Goal: Check status: Check status

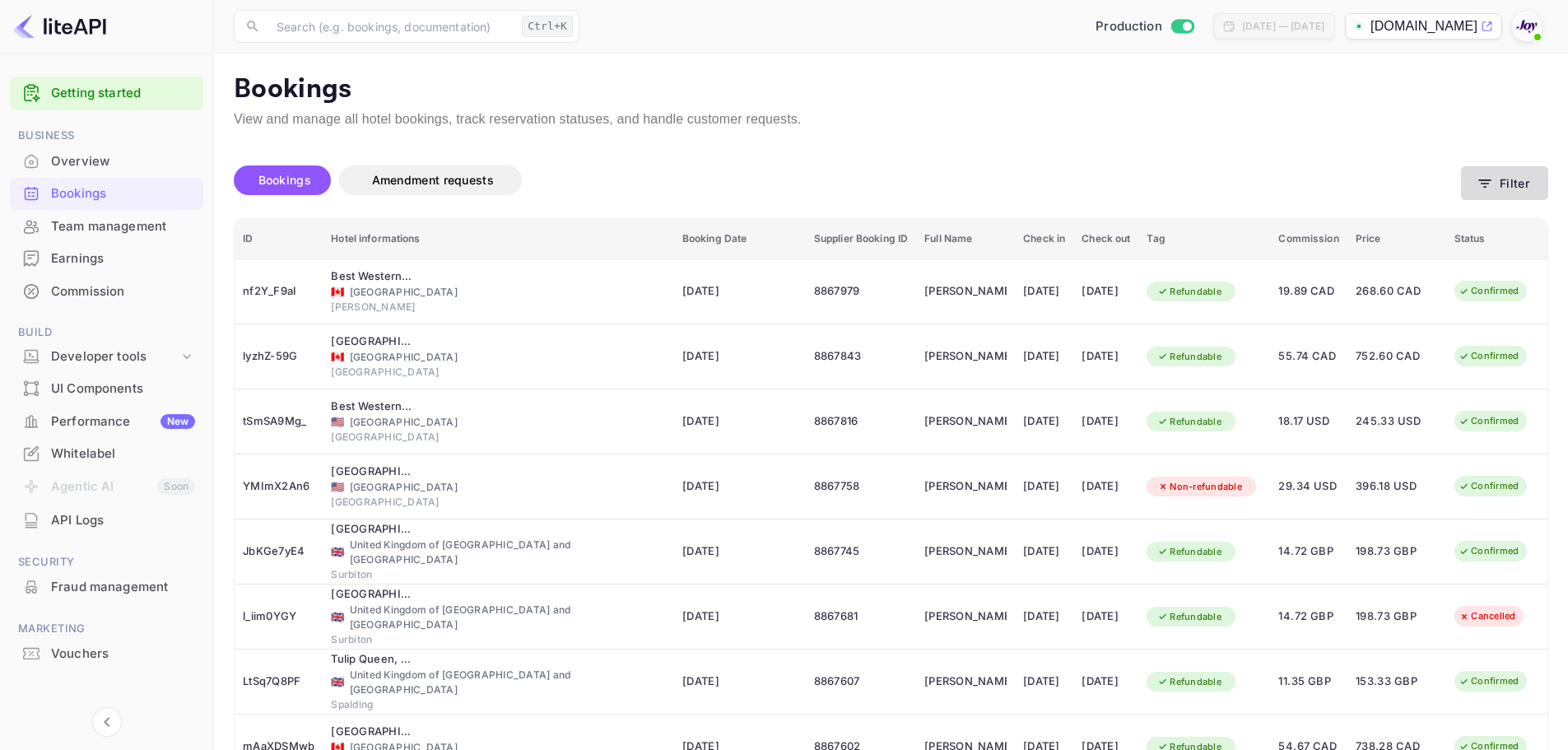
click at [1500, 182] on button "Filter" at bounding box center [1504, 183] width 87 height 34
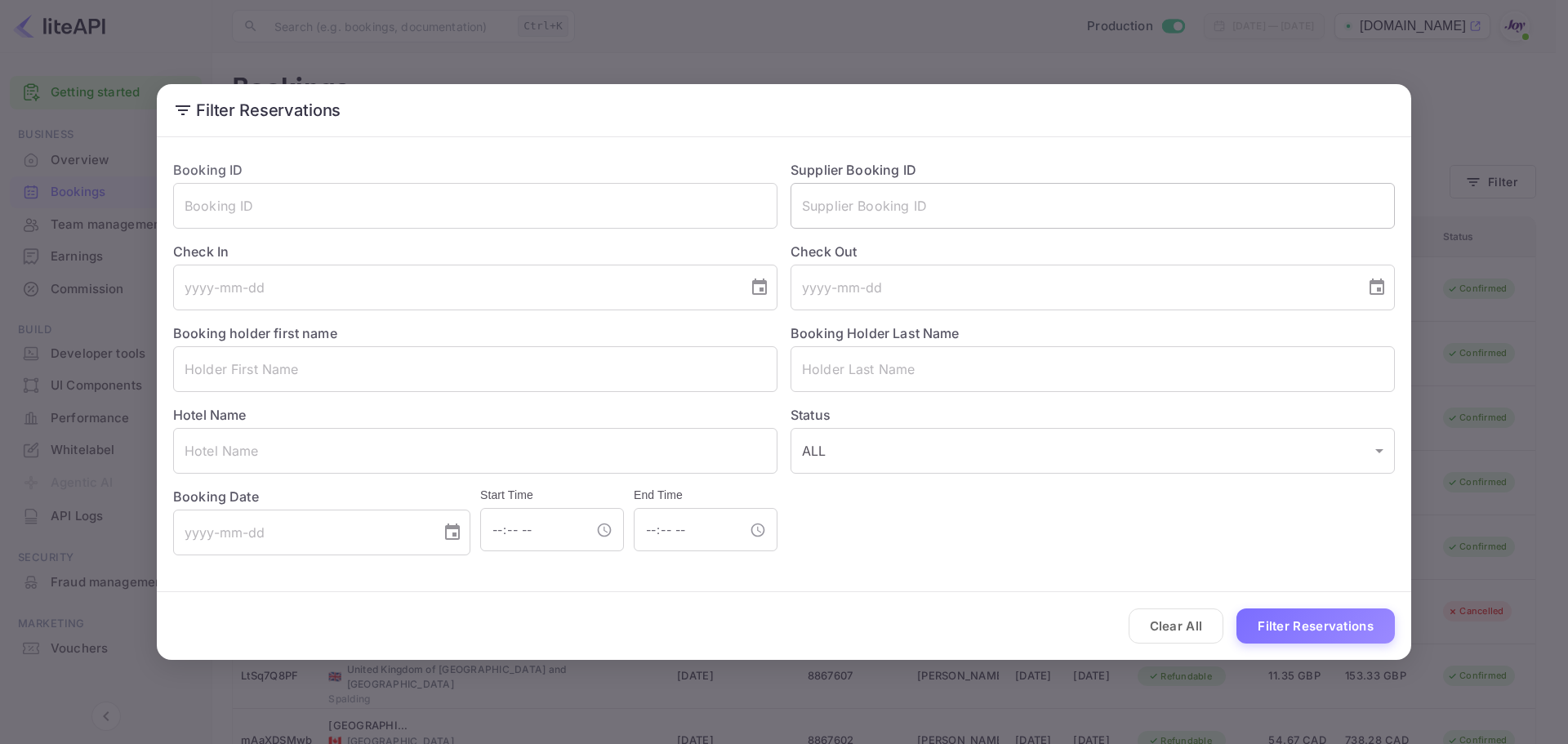
click at [890, 202] on input "text" at bounding box center [1092, 205] width 604 height 45
paste input "7242575"
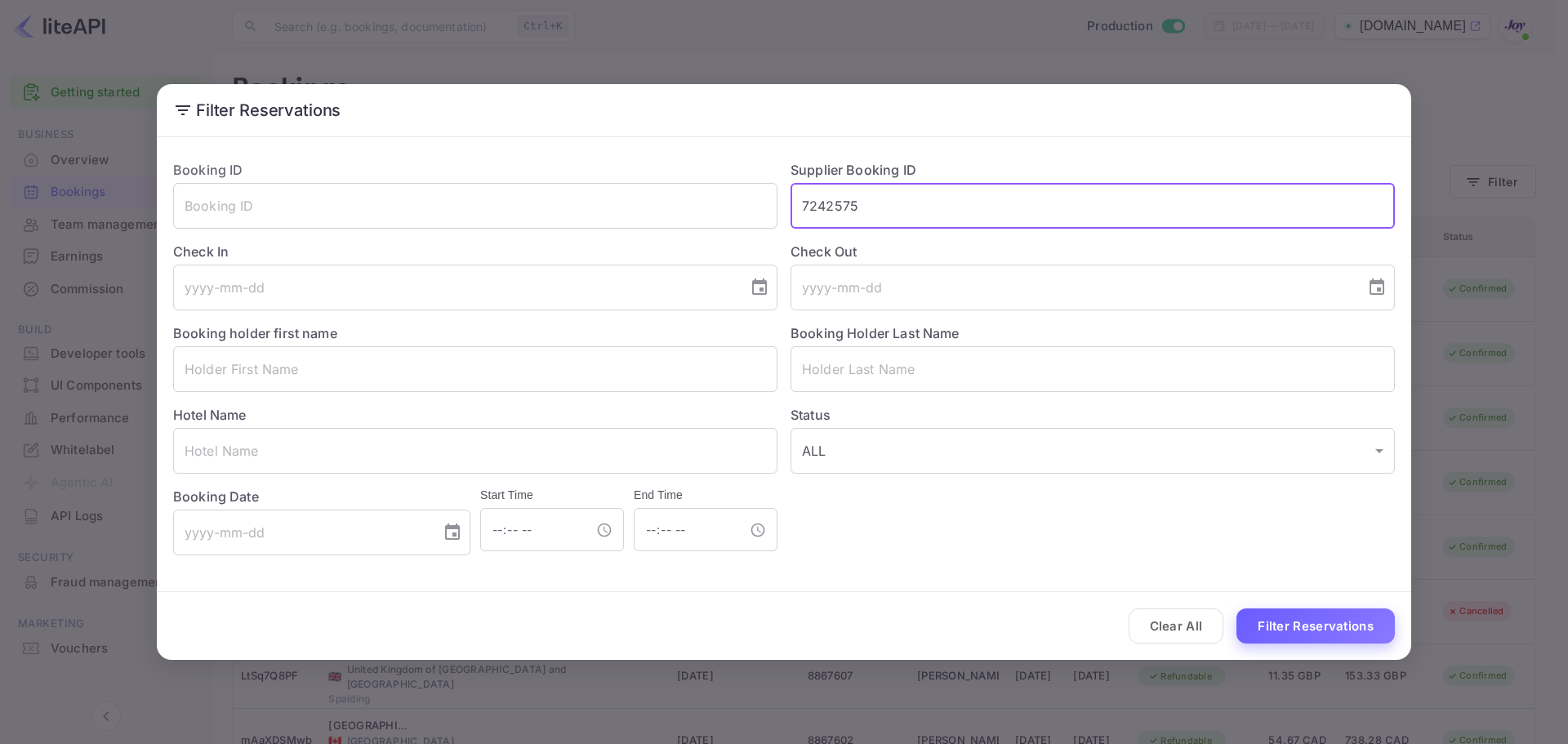
type input "7242575"
click at [1317, 616] on button "Filter Reservations" at bounding box center [1316, 626] width 158 height 35
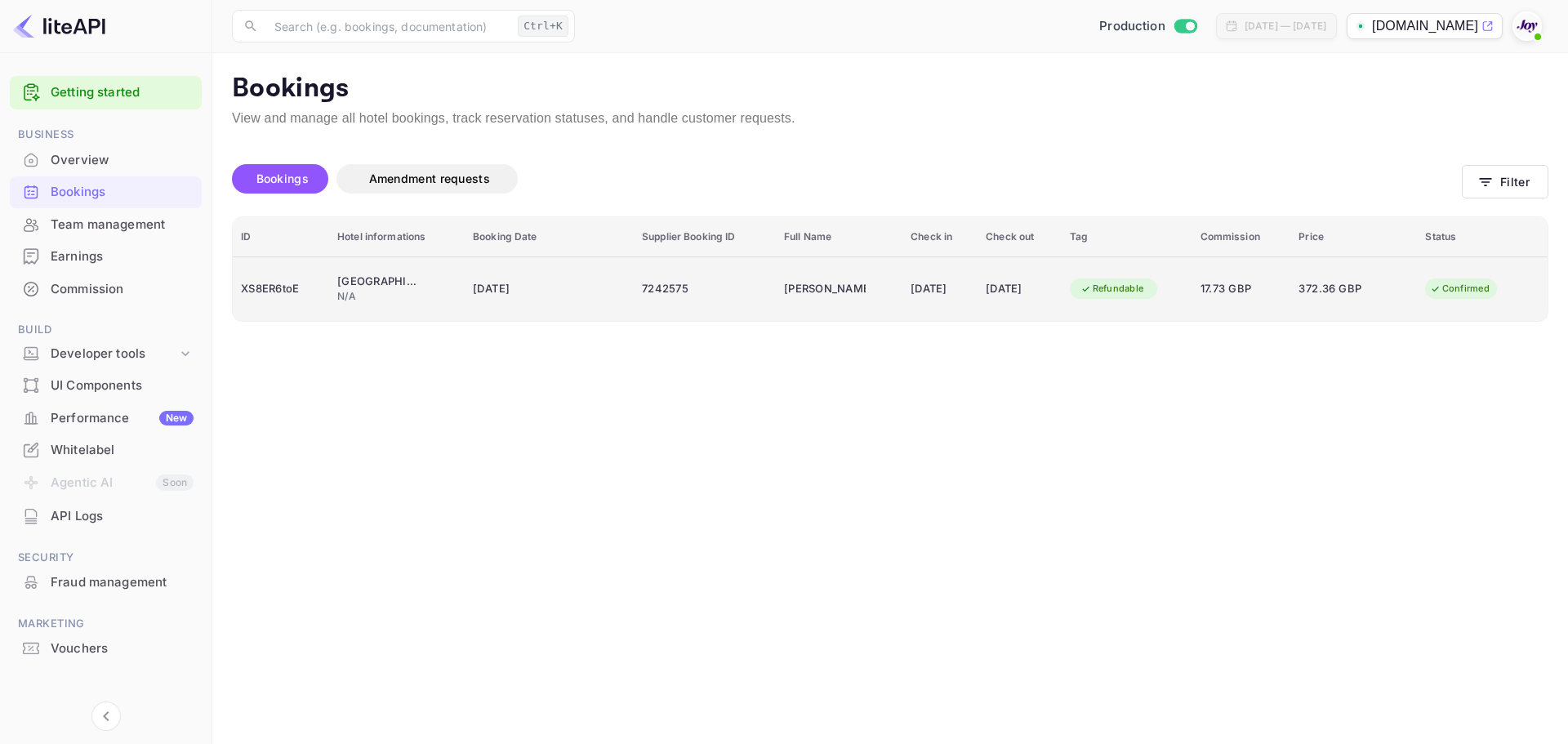
click at [584, 298] on td "[DATE]" at bounding box center [549, 289] width 169 height 65
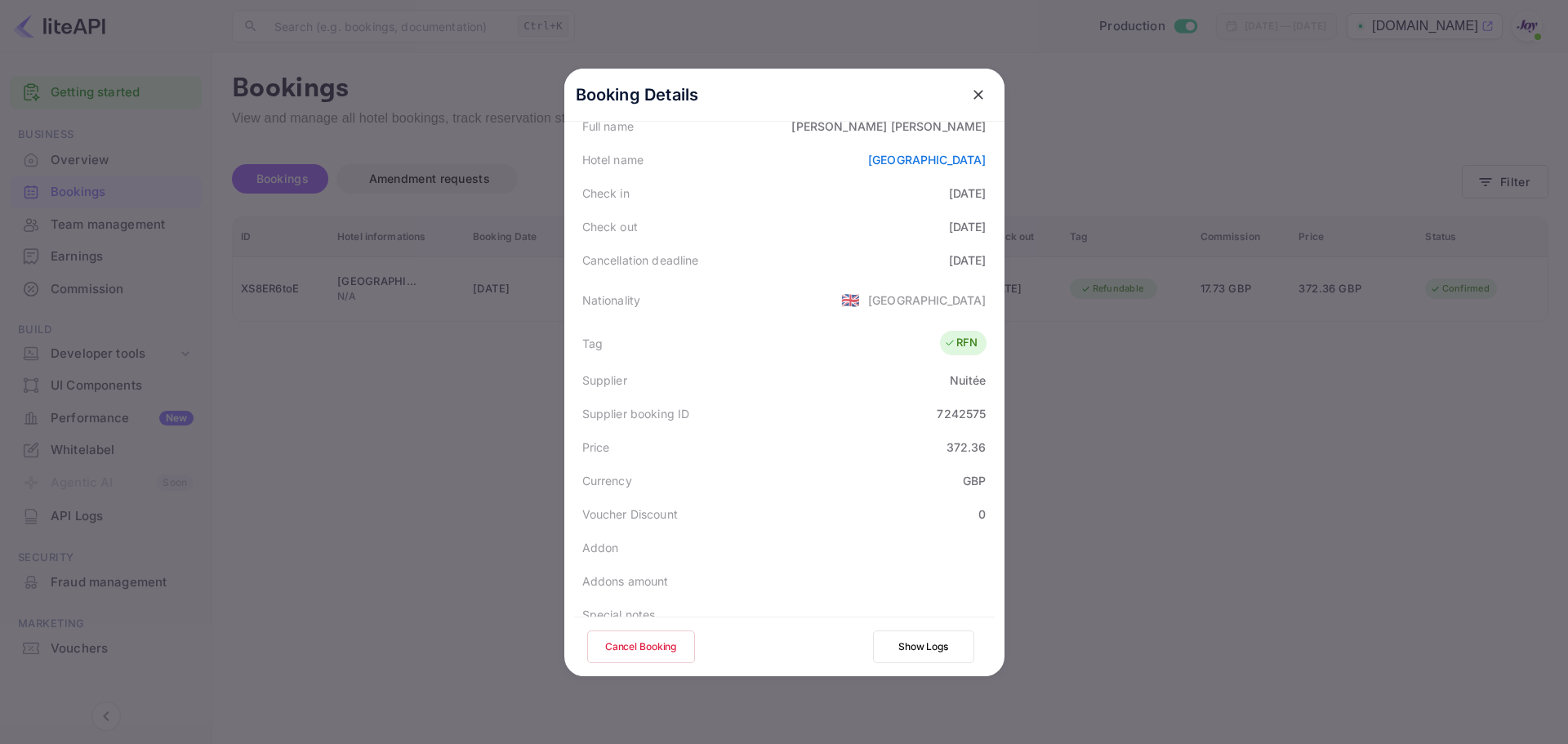
scroll to position [363, 0]
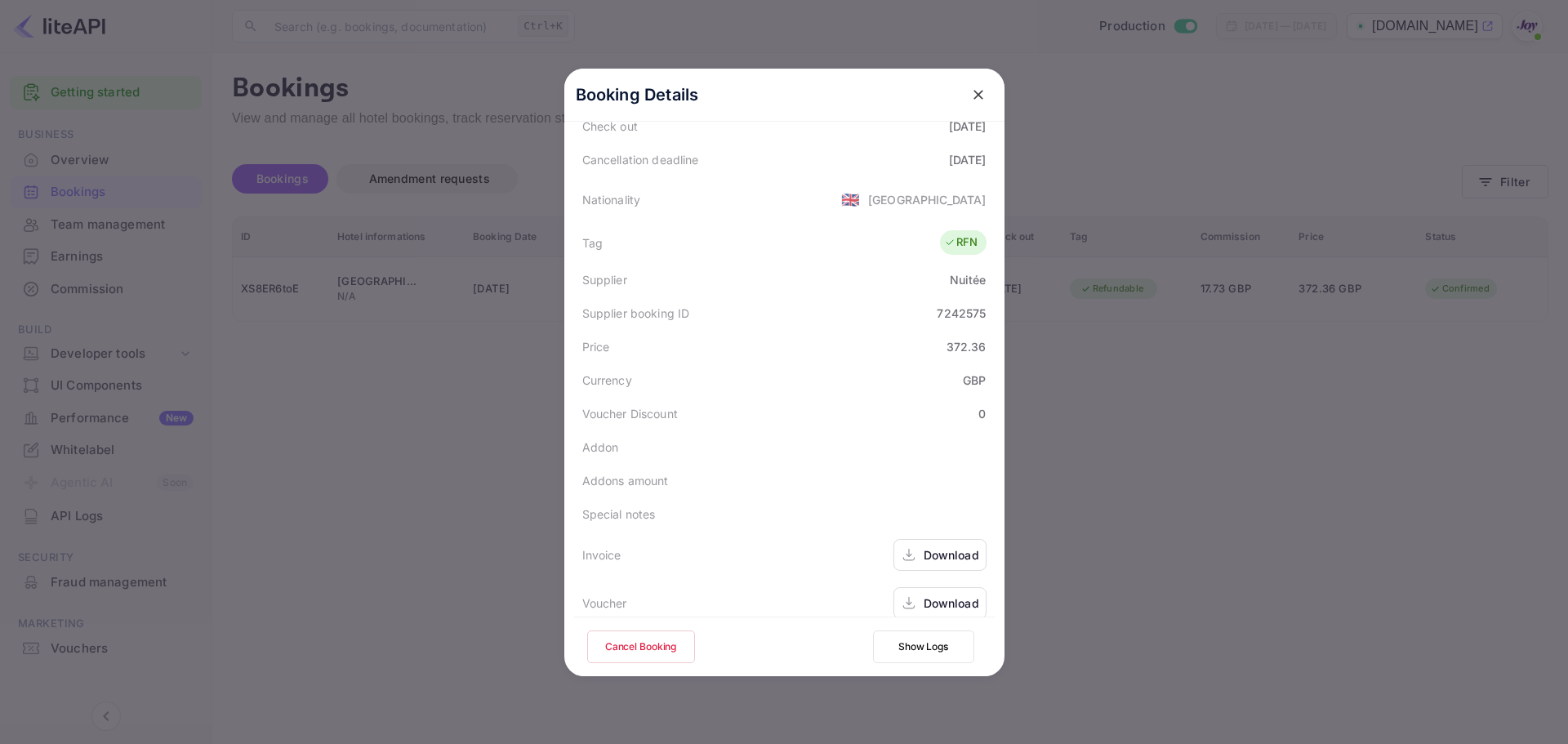
click at [661, 644] on button "Cancel Booking" at bounding box center [641, 646] width 108 height 33
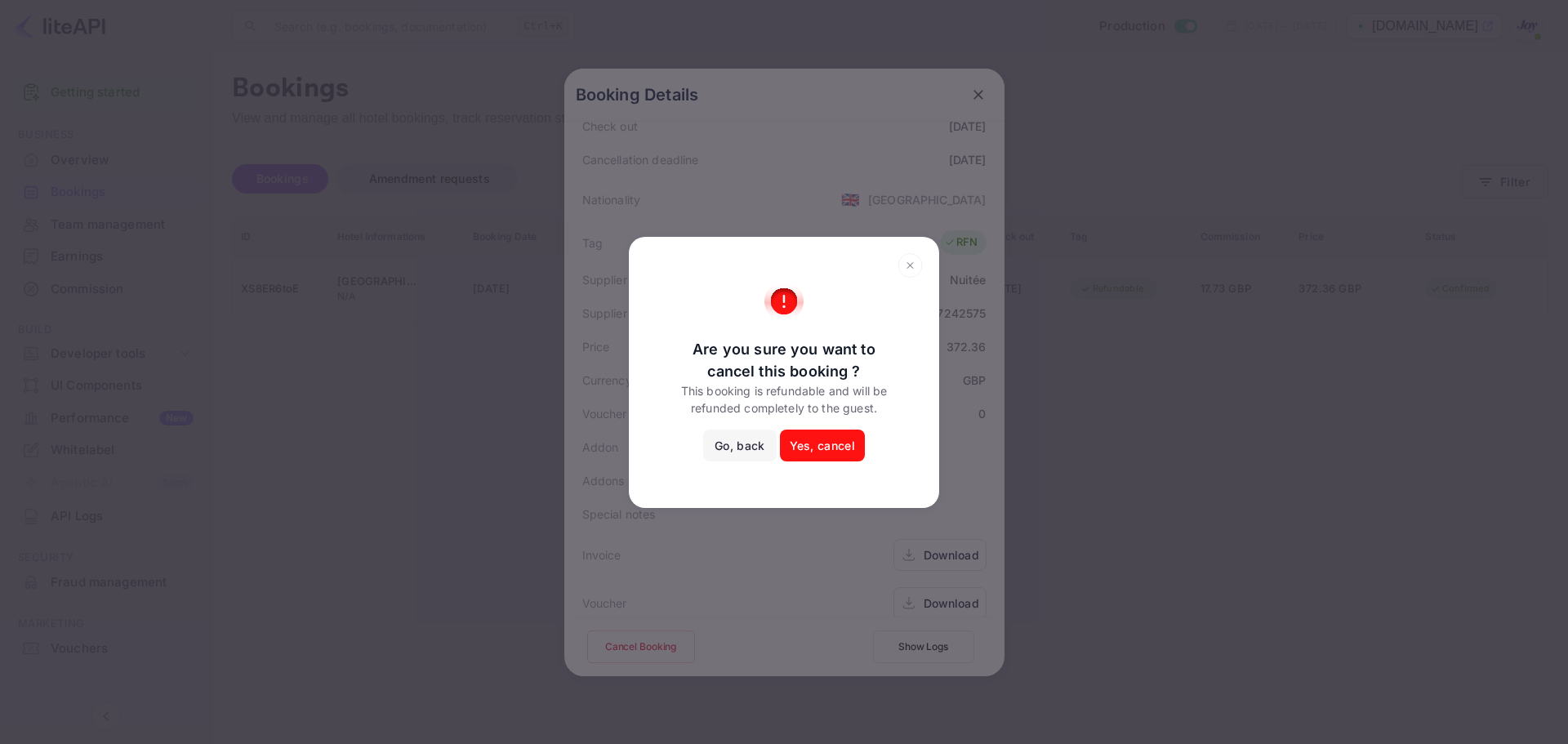
click at [748, 450] on button "Go, back" at bounding box center [739, 445] width 72 height 33
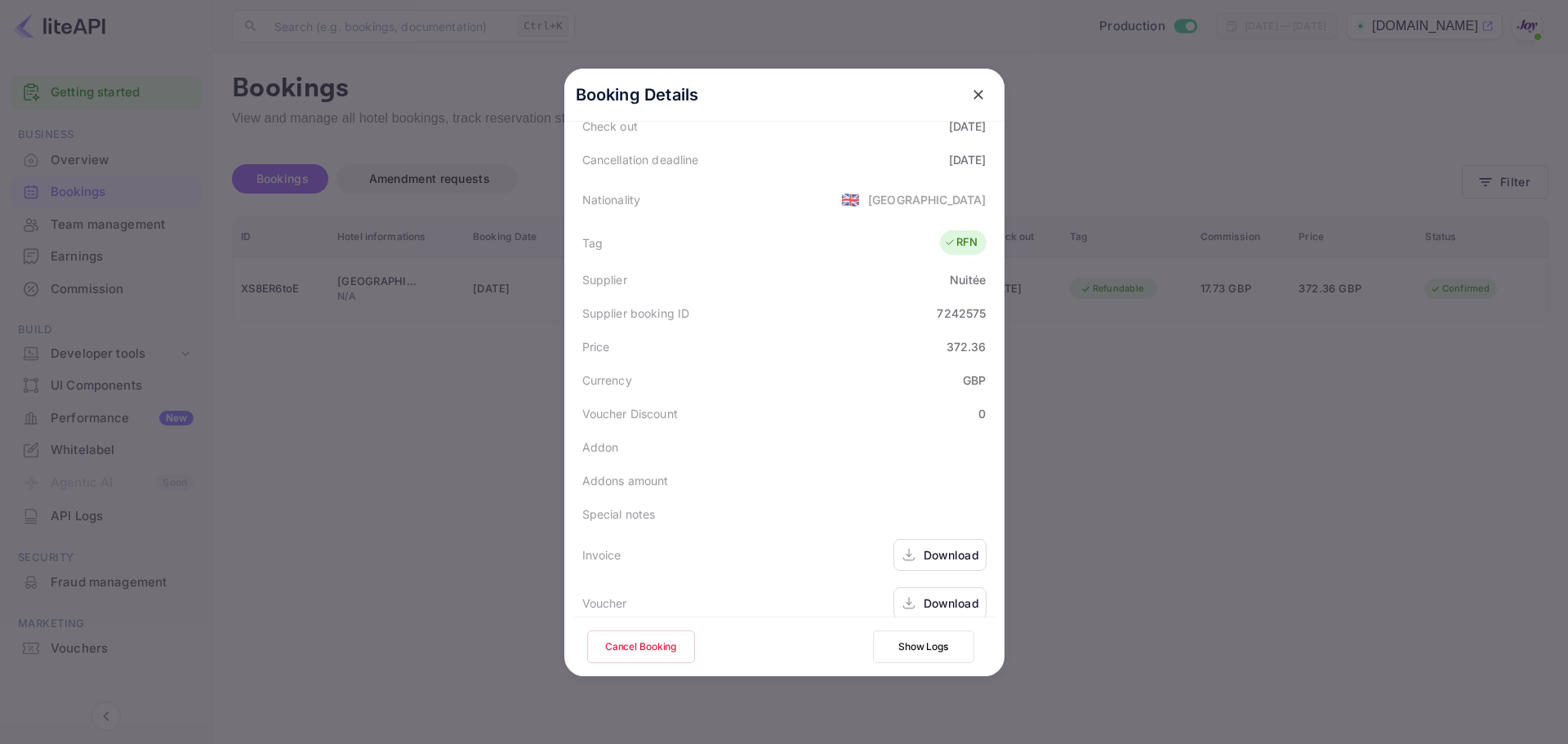
click at [458, 353] on div at bounding box center [784, 372] width 1568 height 744
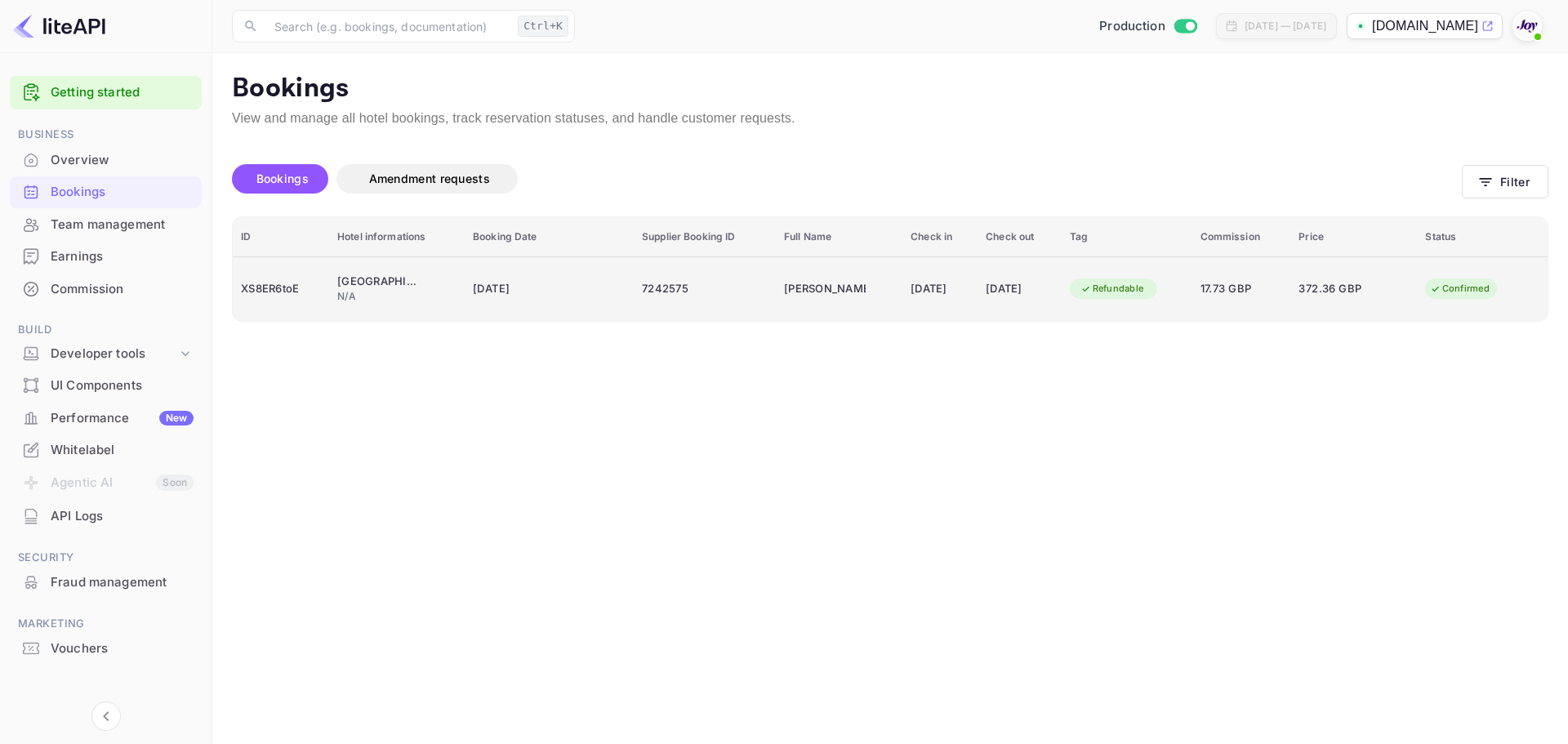
click at [284, 303] on td "XS8ER6toE" at bounding box center [281, 289] width 96 height 65
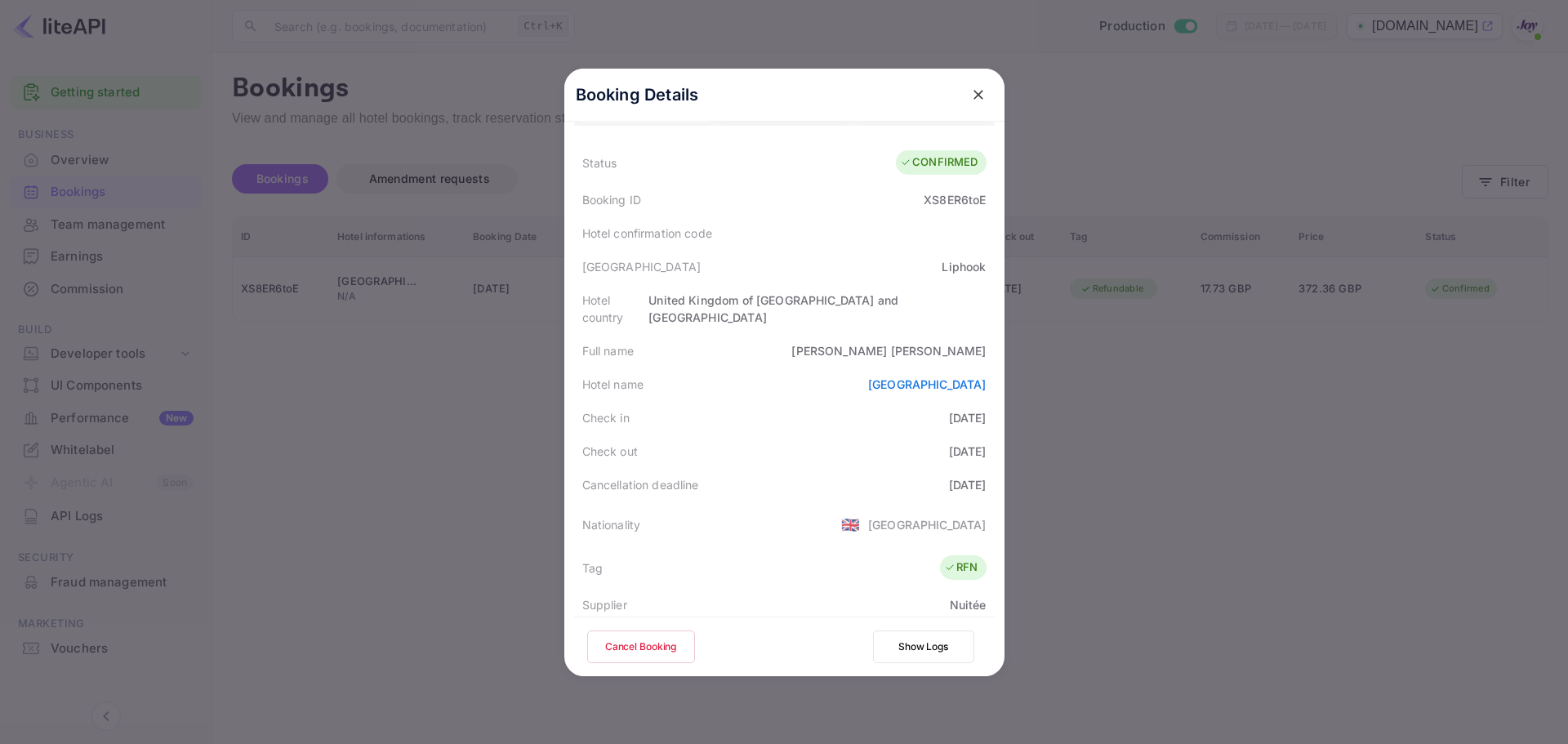
scroll to position [36, 0]
click at [406, 396] on div at bounding box center [784, 372] width 1568 height 744
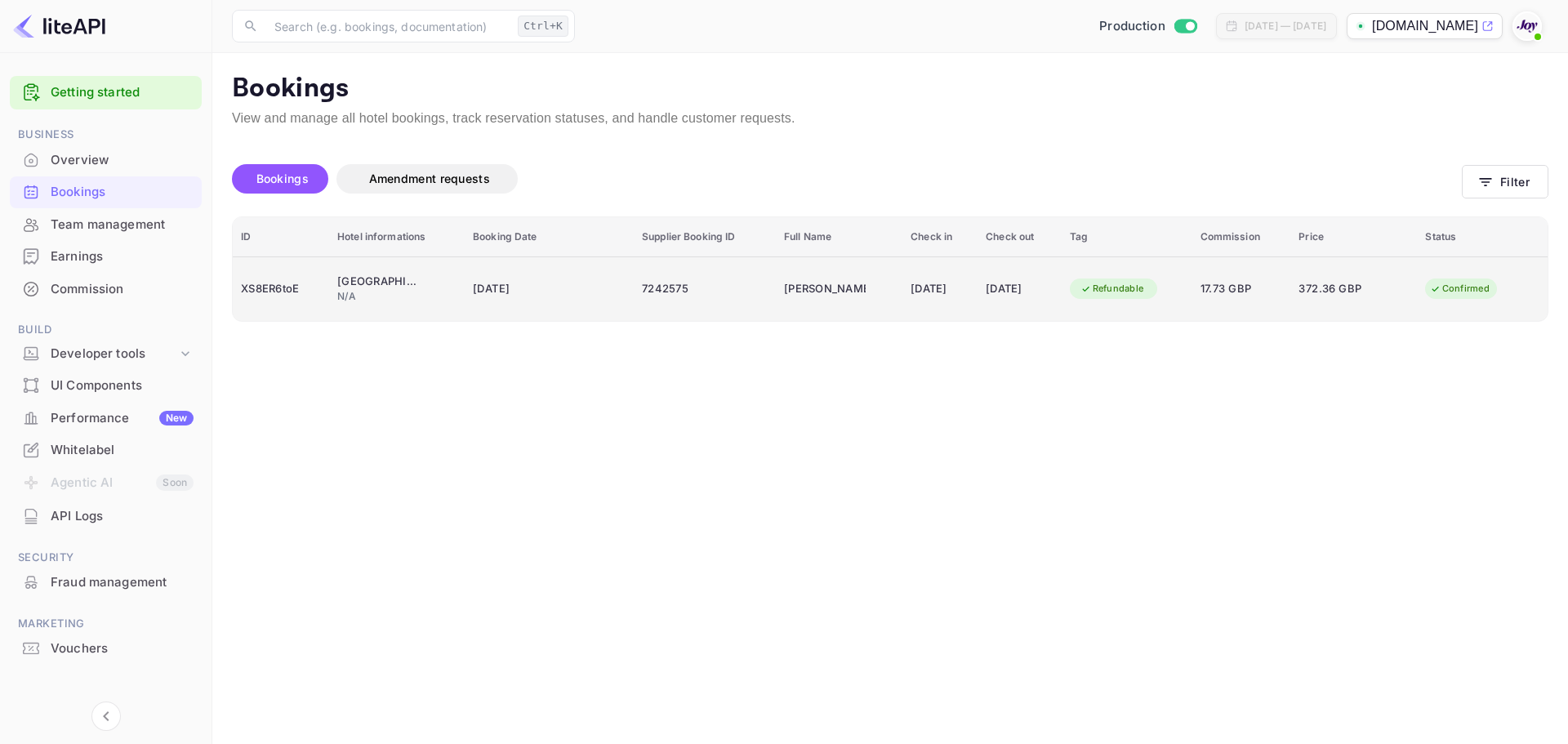
click at [715, 295] on div "7242575" at bounding box center [704, 289] width 125 height 26
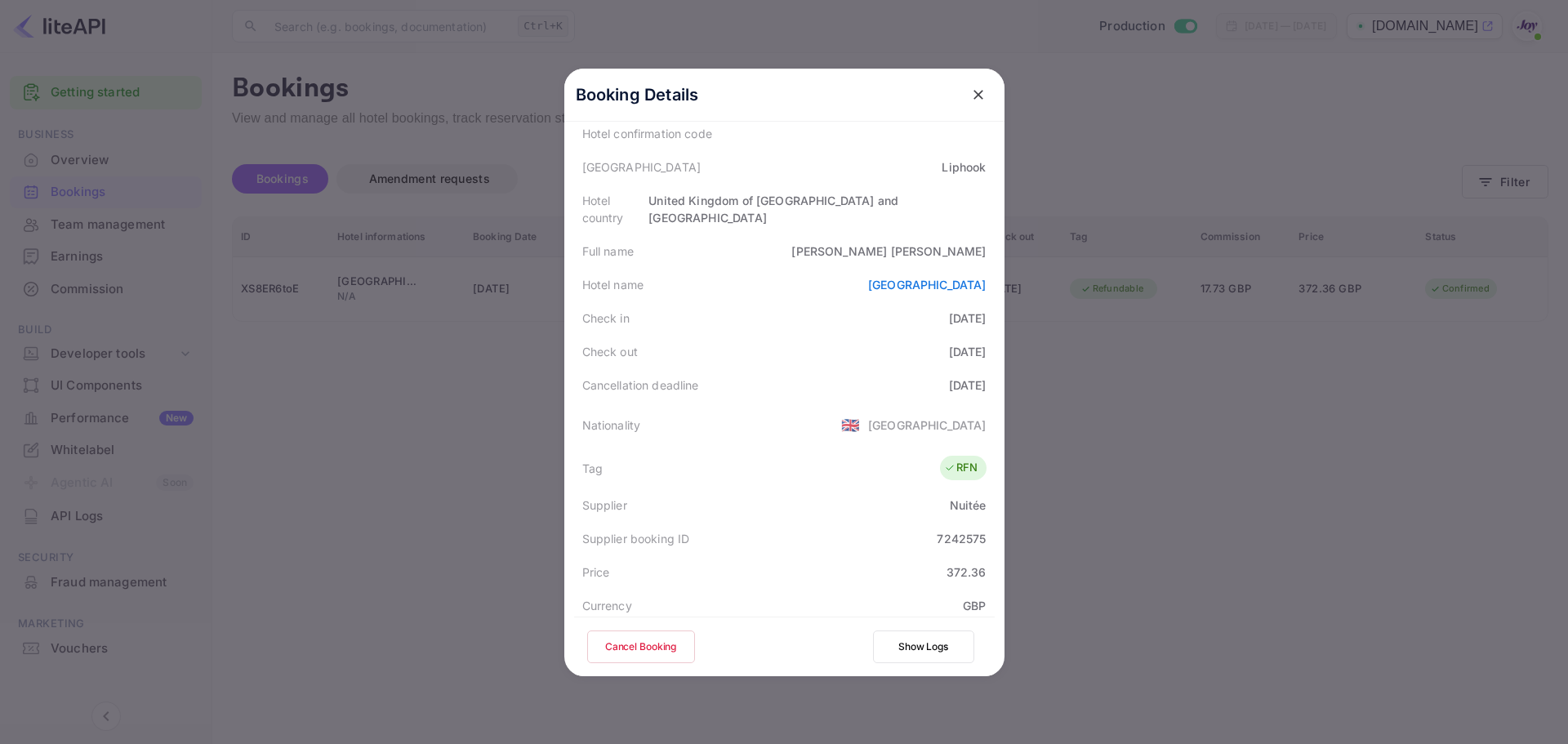
scroll to position [363, 0]
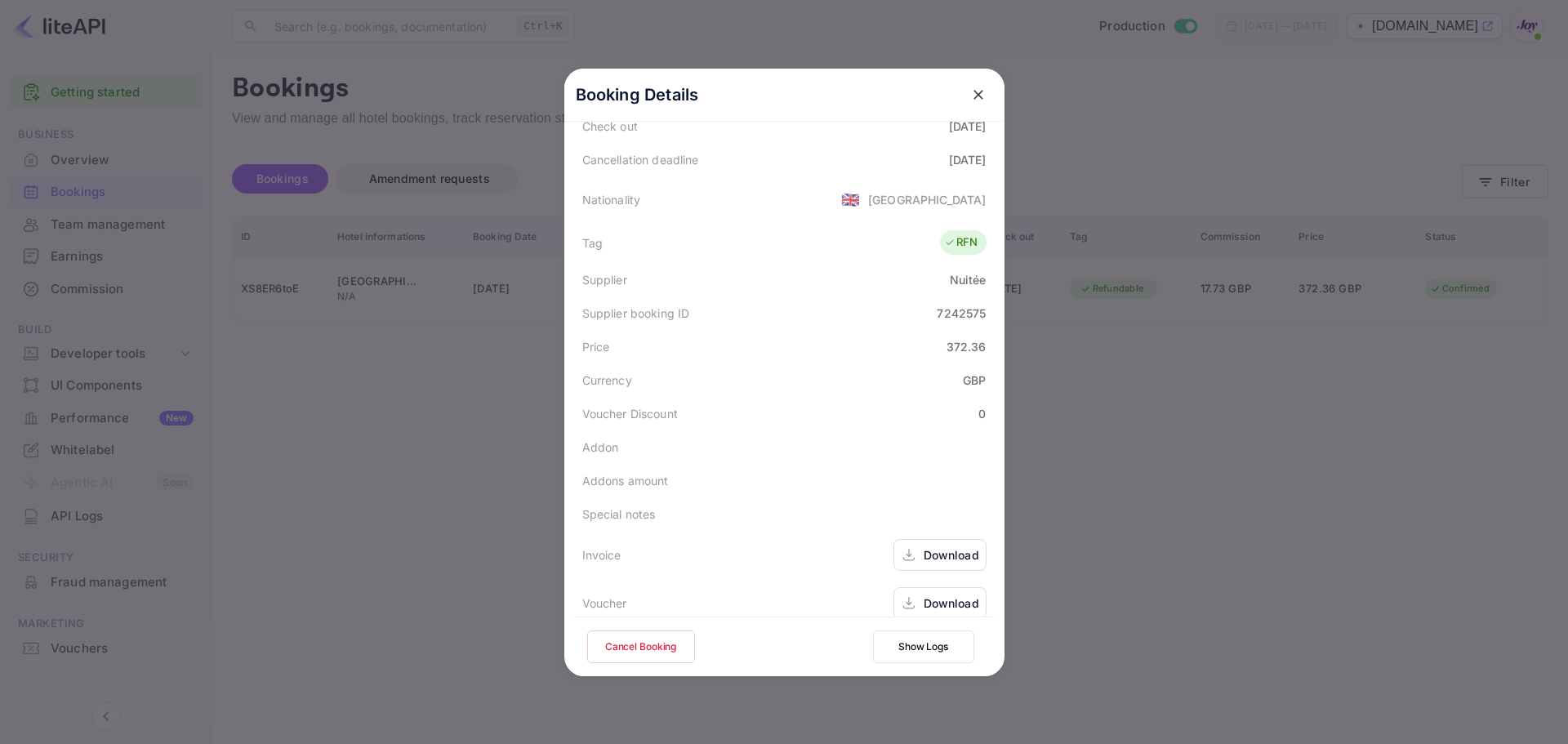
click at [923, 546] on div "Download" at bounding box center [951, 555] width 56 height 17
click at [909, 594] on icon at bounding box center [908, 603] width 16 height 17
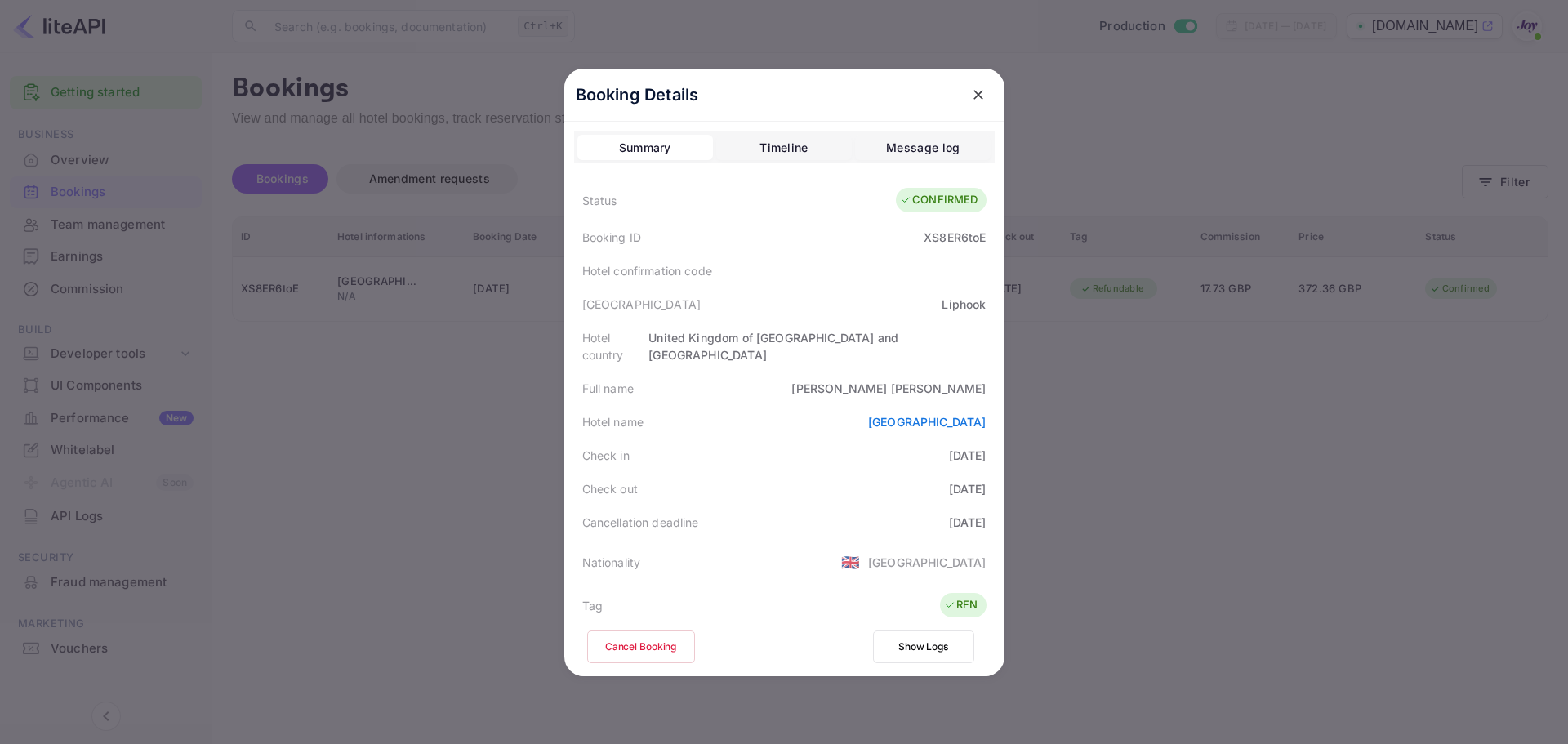
scroll to position [82, 0]
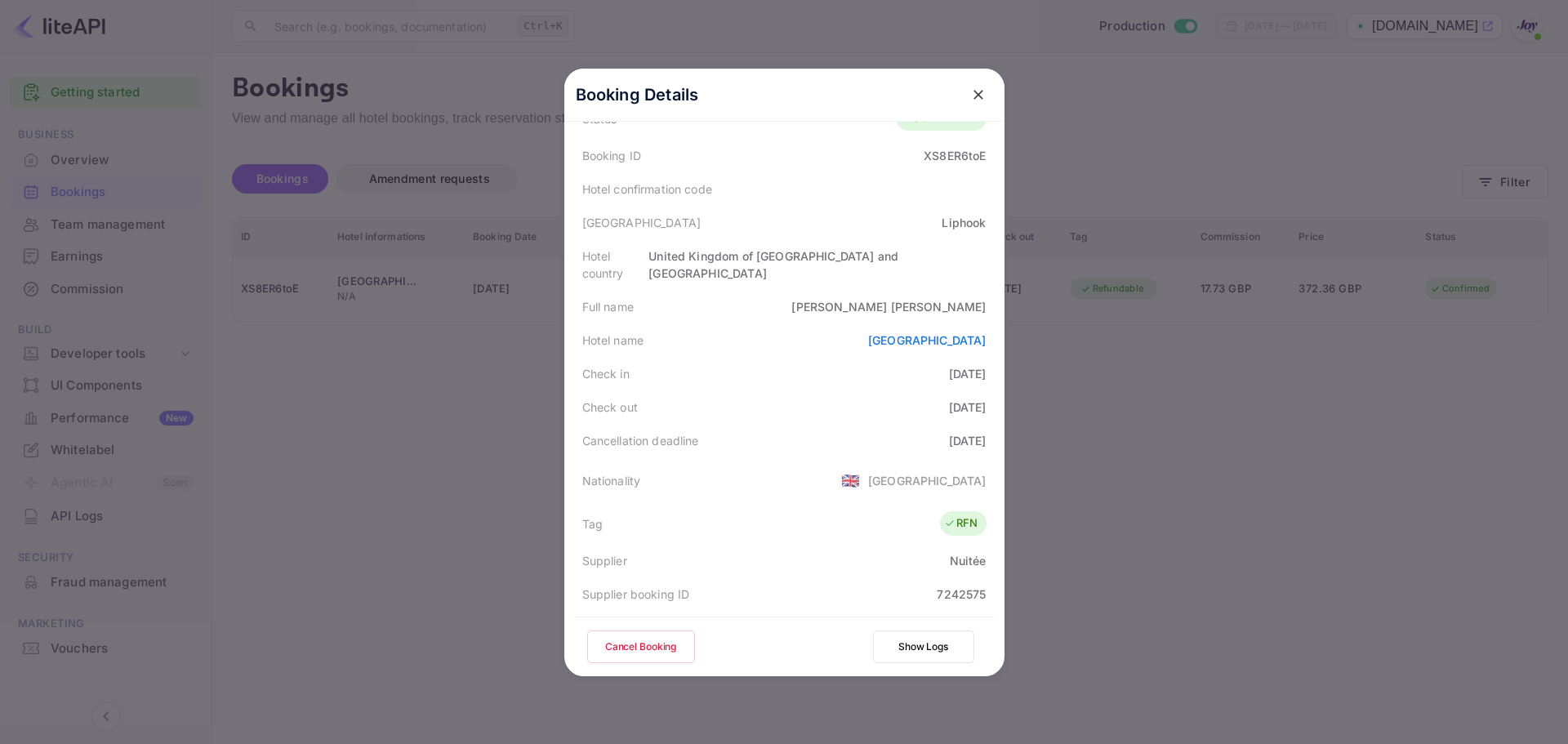
click at [497, 378] on div at bounding box center [784, 372] width 1568 height 744
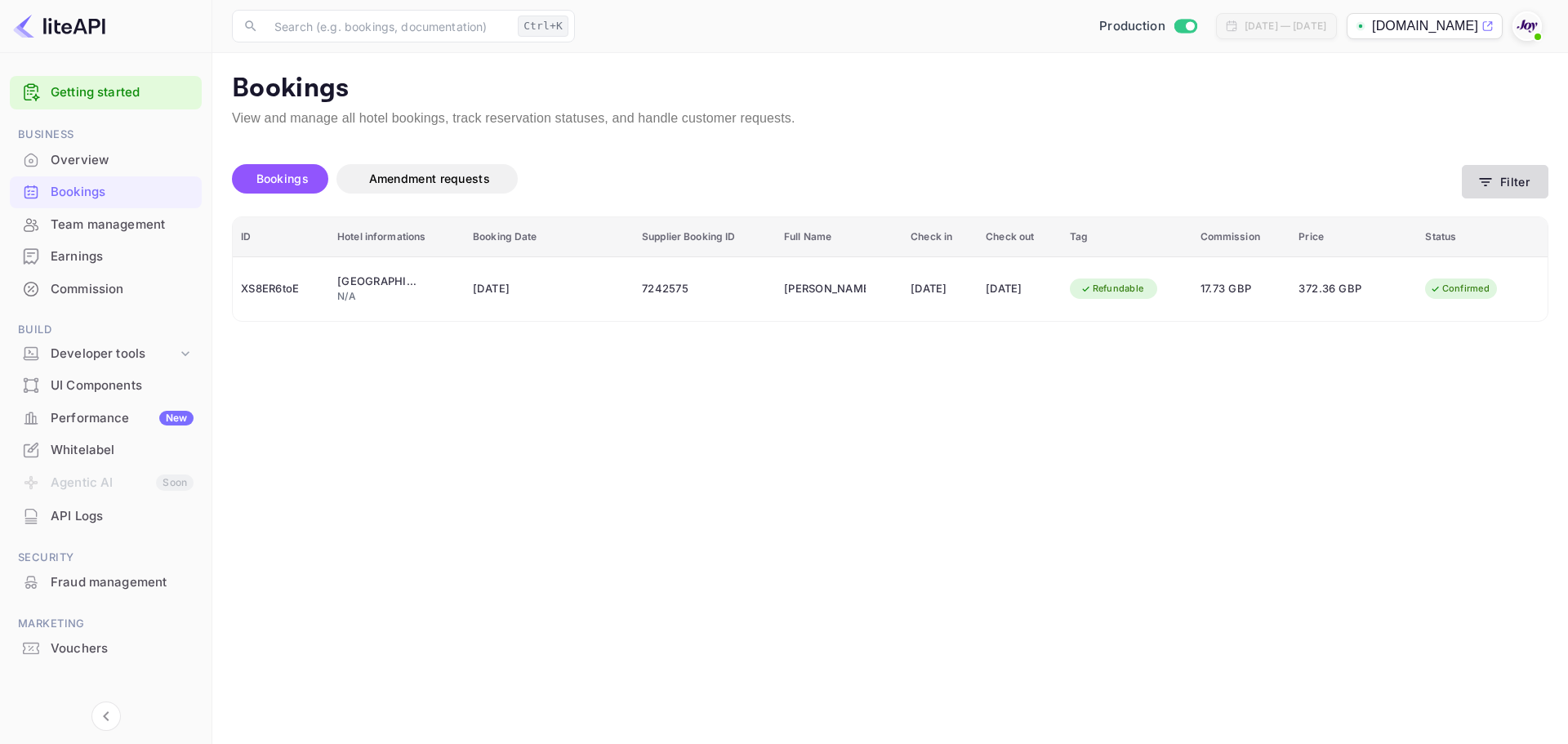
click at [1507, 178] on button "Filter" at bounding box center [1505, 182] width 87 height 34
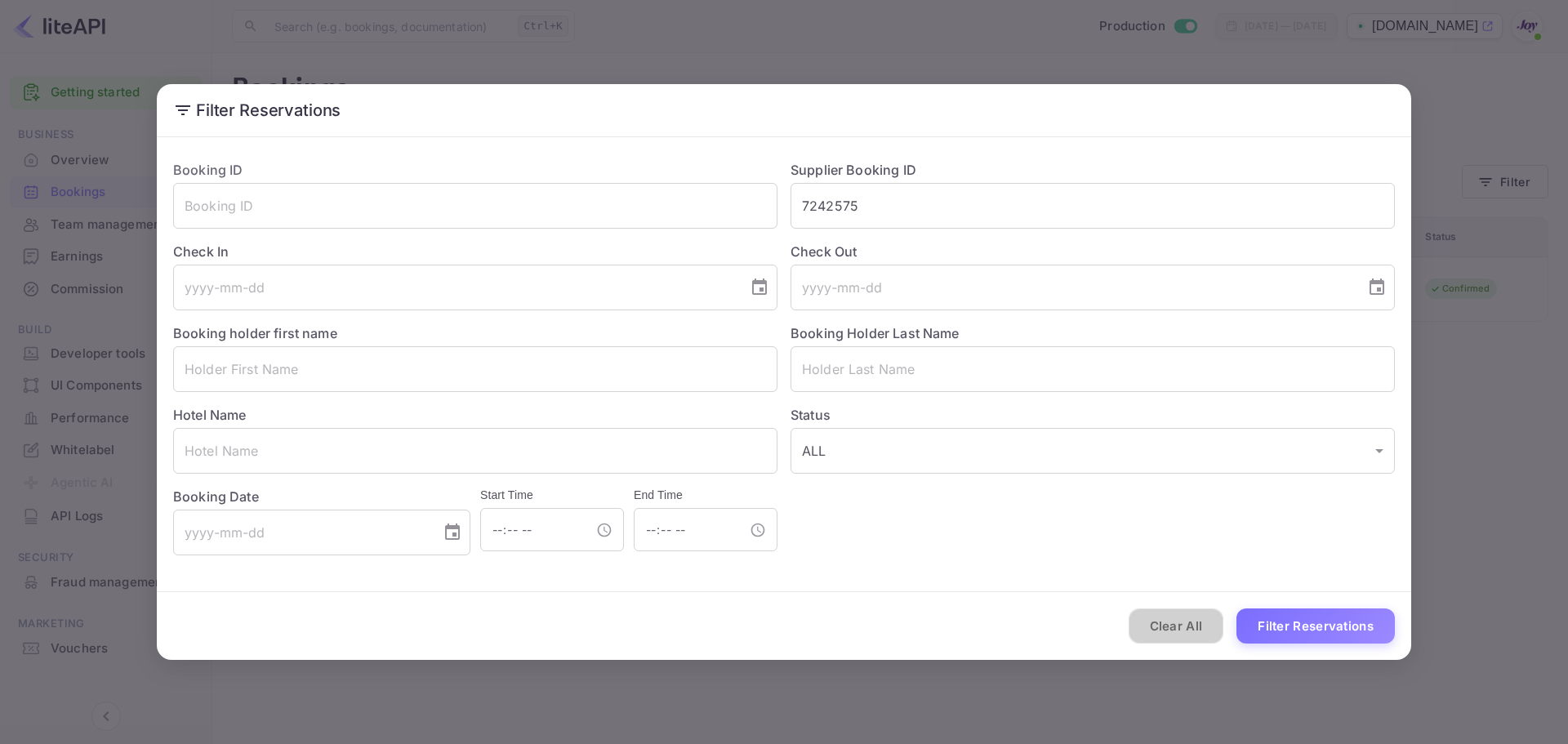
drag, startPoint x: 1187, startPoint y: 622, endPoint x: 1098, endPoint y: 486, distance: 162.5
click at [1188, 617] on button "Clear All" at bounding box center [1177, 626] width 96 height 35
click at [873, 214] on input "7242575" at bounding box center [1092, 205] width 604 height 45
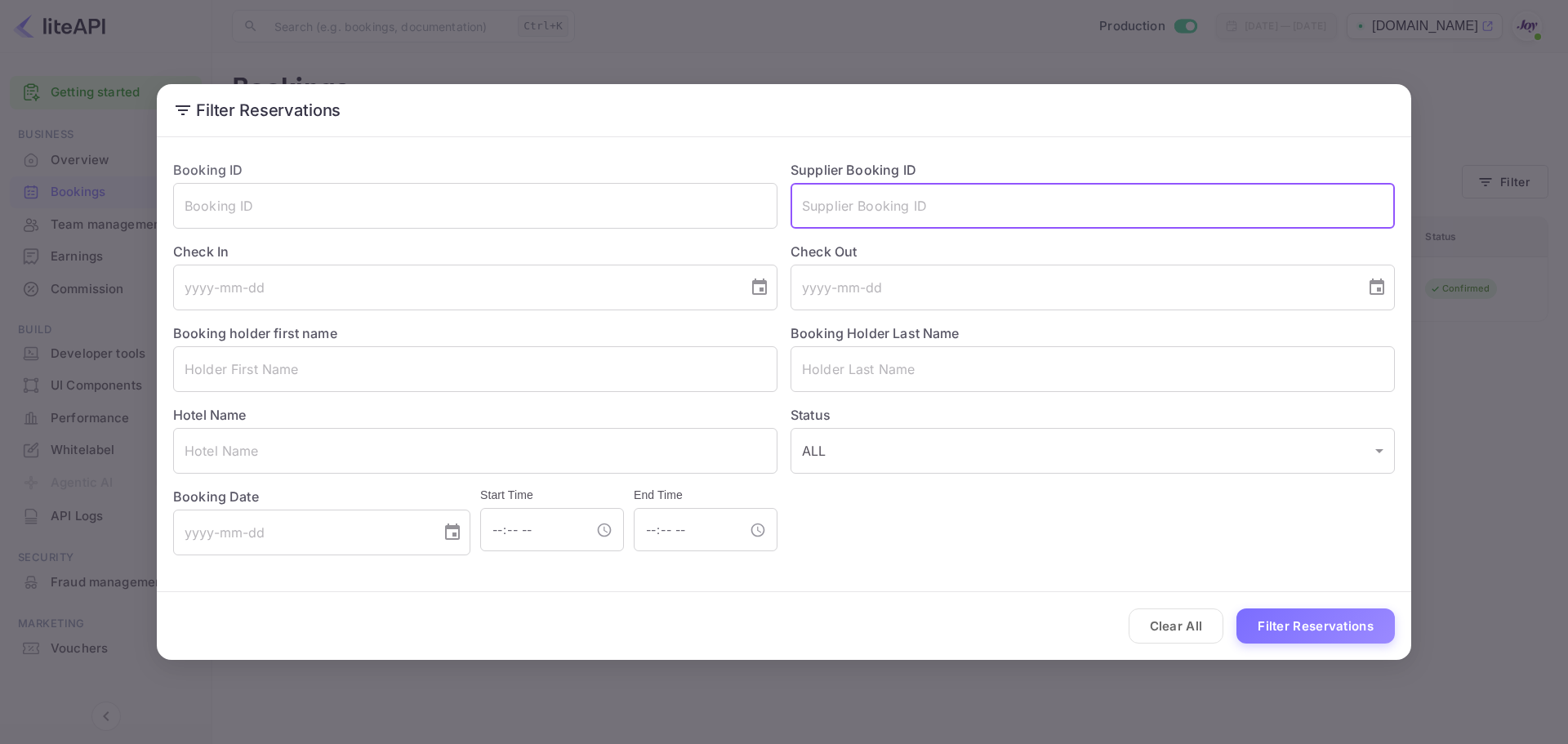
paste input "098454f217"
type input "098454f217"
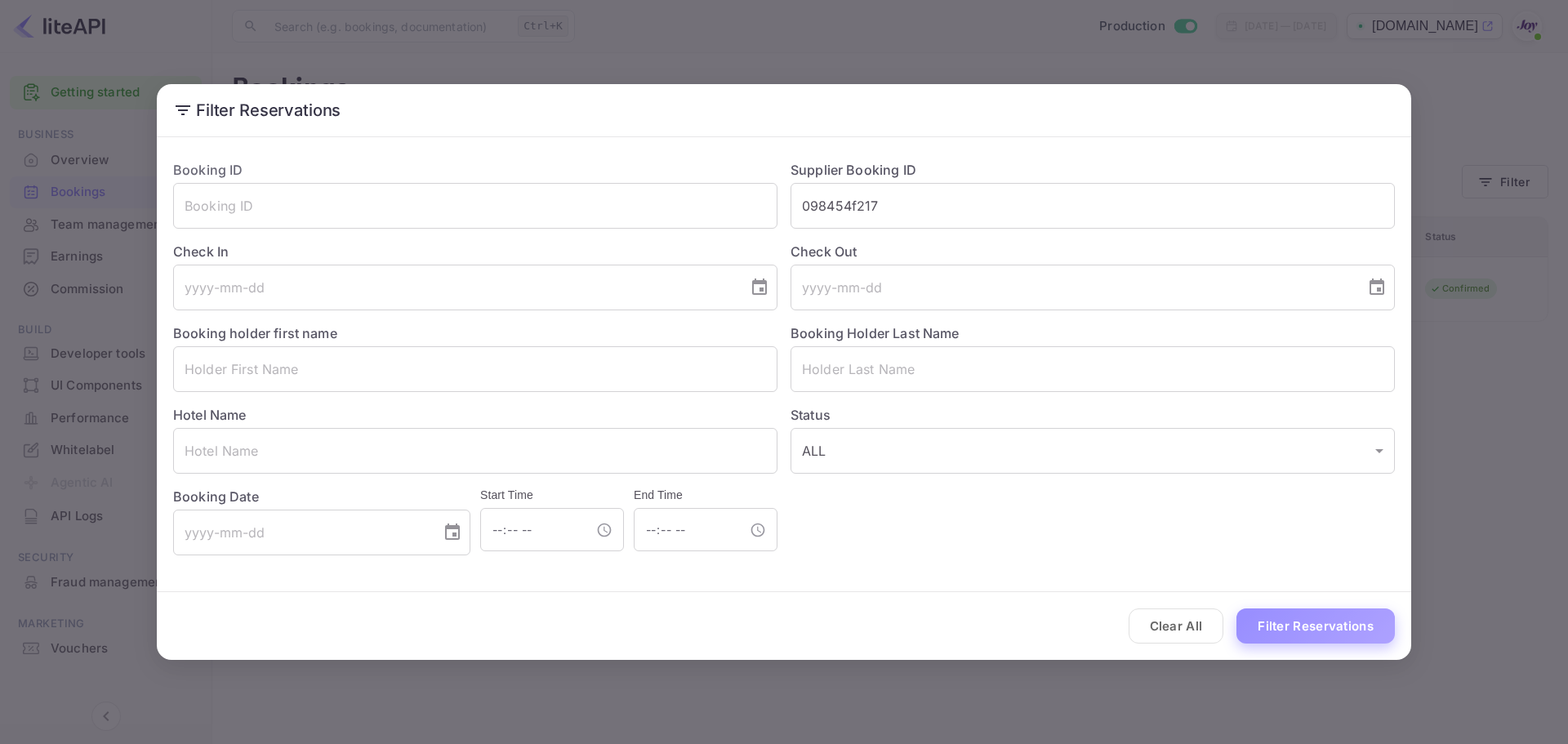
click at [1283, 622] on button "Filter Reservations" at bounding box center [1316, 626] width 158 height 35
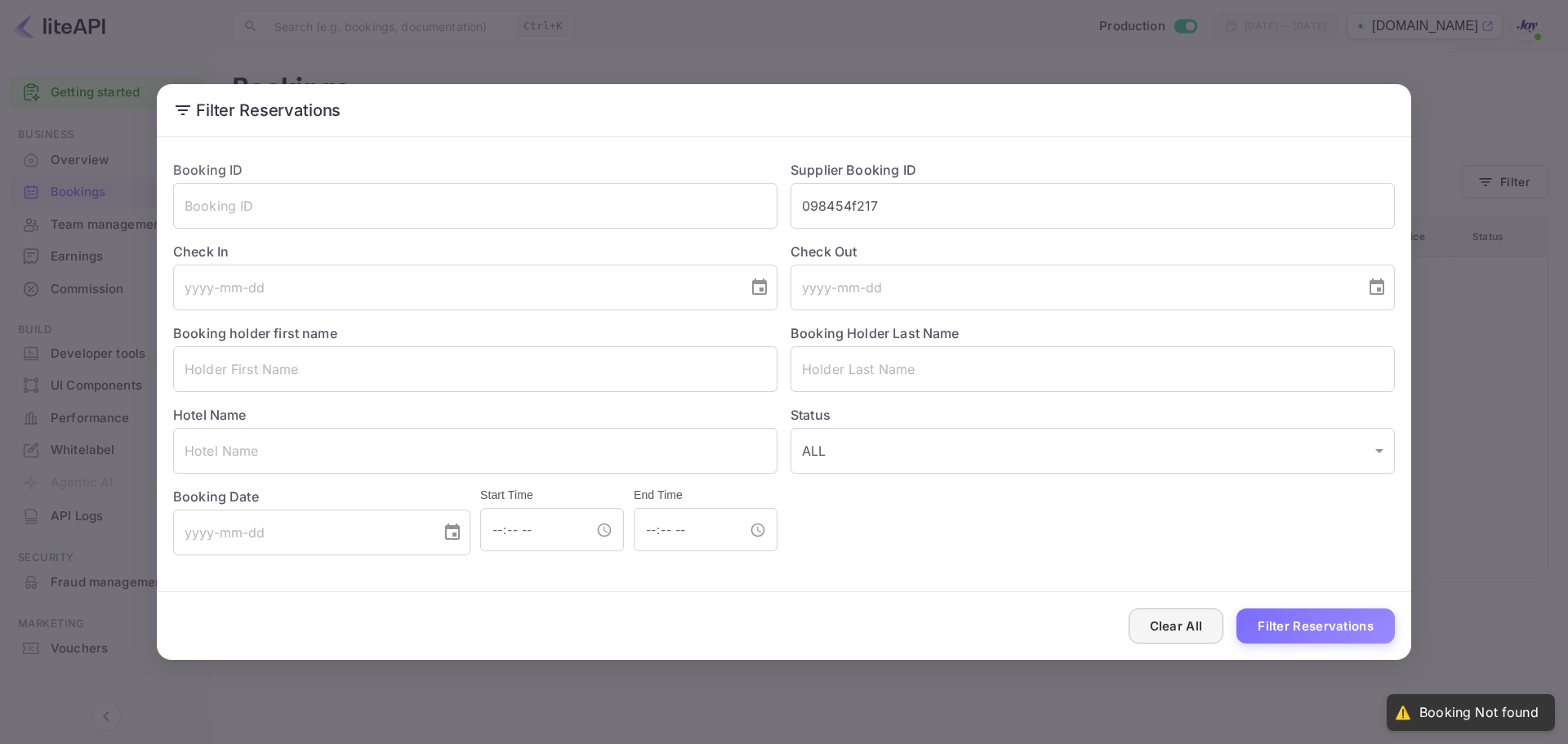
click at [1186, 627] on button "Clear All" at bounding box center [1177, 626] width 96 height 35
click at [256, 204] on input "text" at bounding box center [476, 205] width 604 height 45
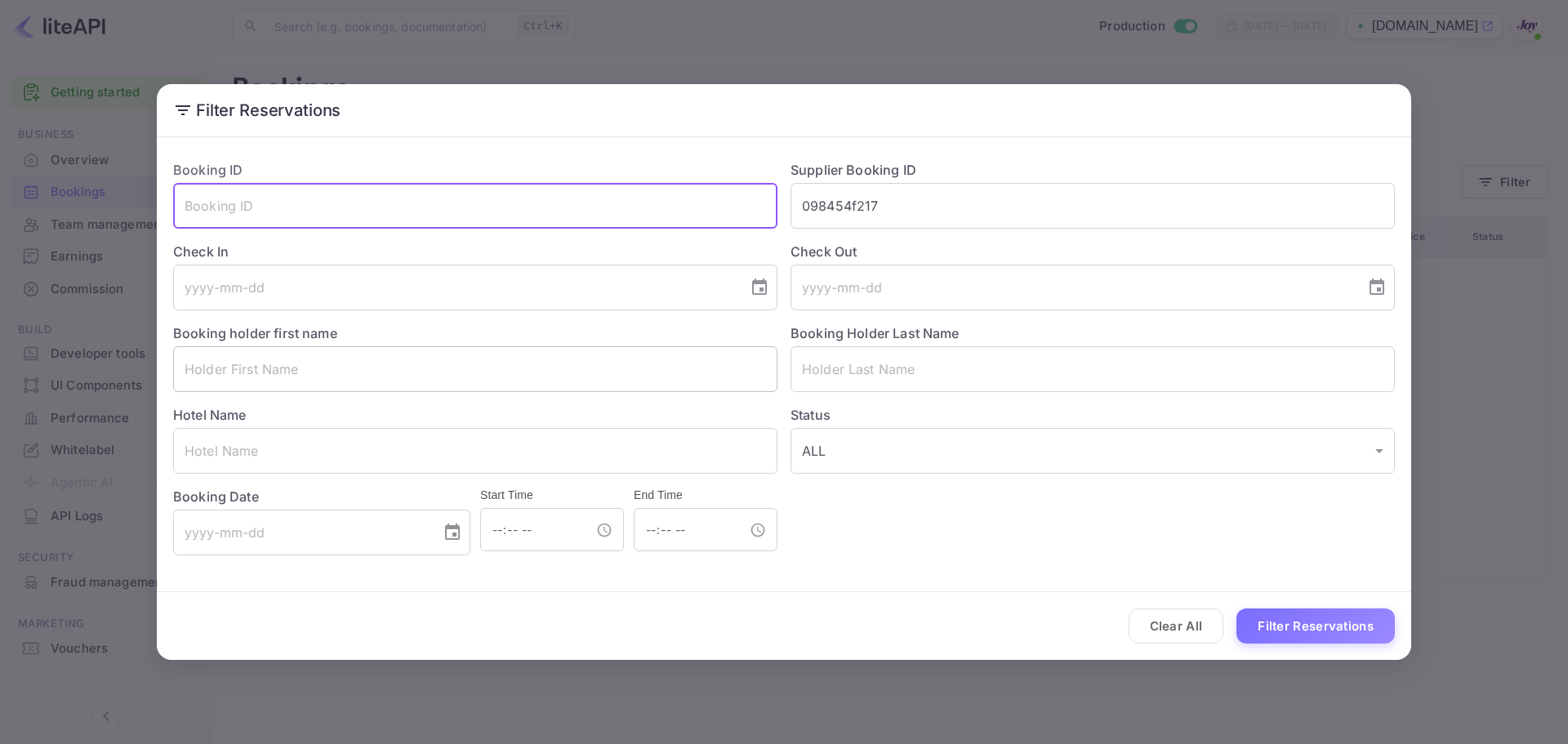
paste input "098454f217"
type input "098454f217"
click at [1289, 621] on button "Filter Reservations" at bounding box center [1316, 626] width 158 height 35
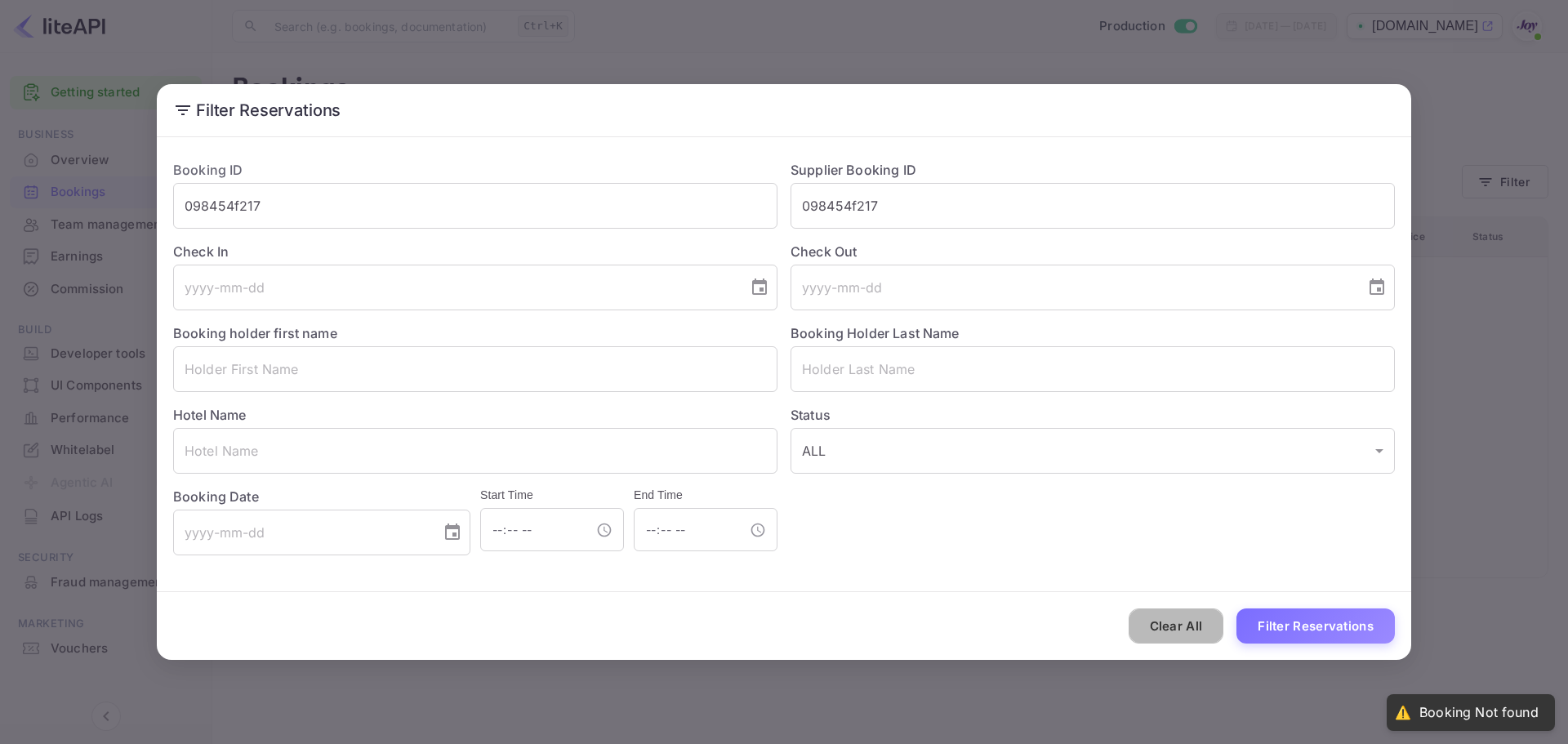
click at [1172, 627] on button "Clear All" at bounding box center [1177, 626] width 96 height 35
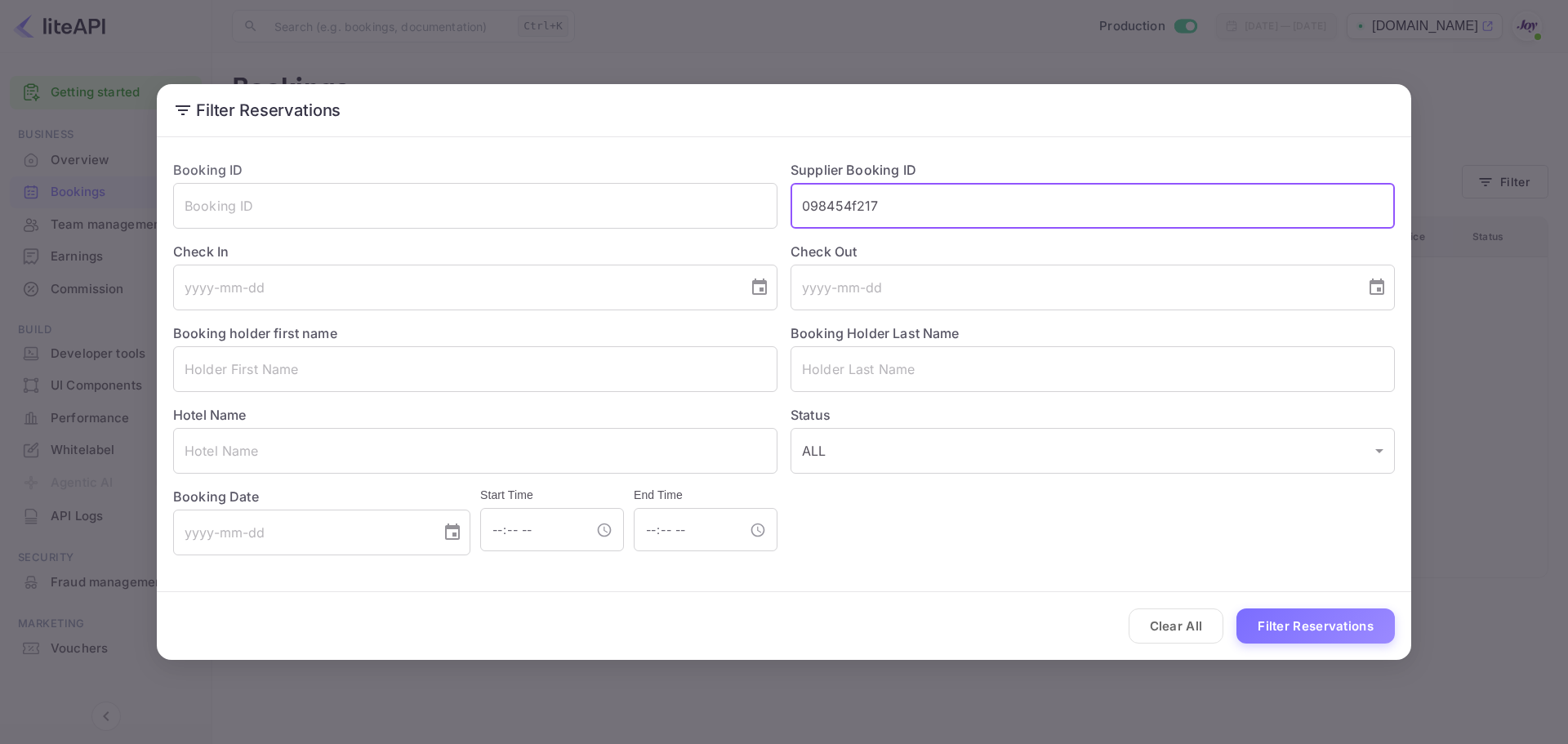
click at [856, 208] on input "098454f217" at bounding box center [1092, 205] width 604 height 45
paste input "7242575"
type input "7242575"
click at [1280, 633] on button "Filter Reservations" at bounding box center [1316, 626] width 158 height 35
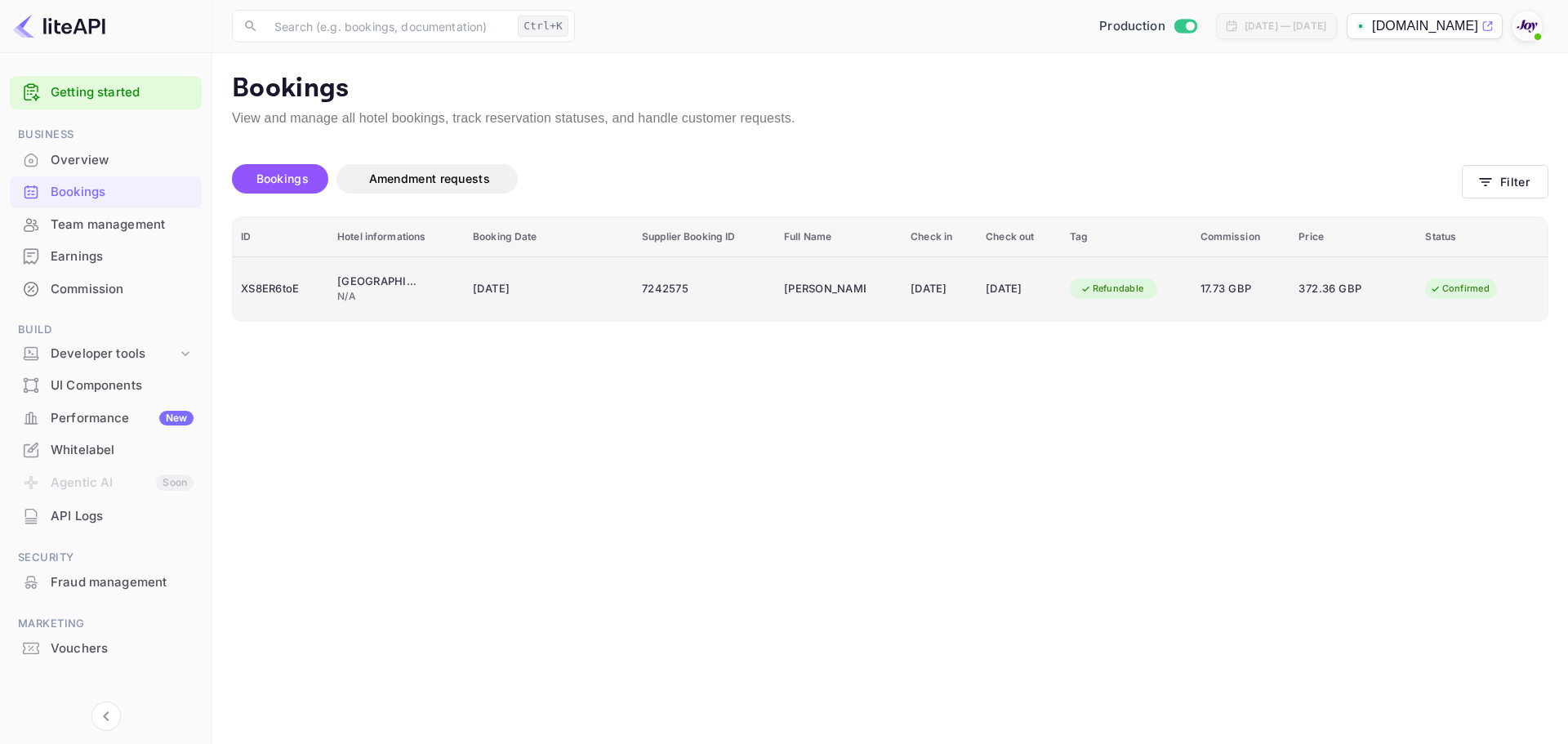
click at [380, 295] on div "N/A" at bounding box center [397, 295] width 120 height 14
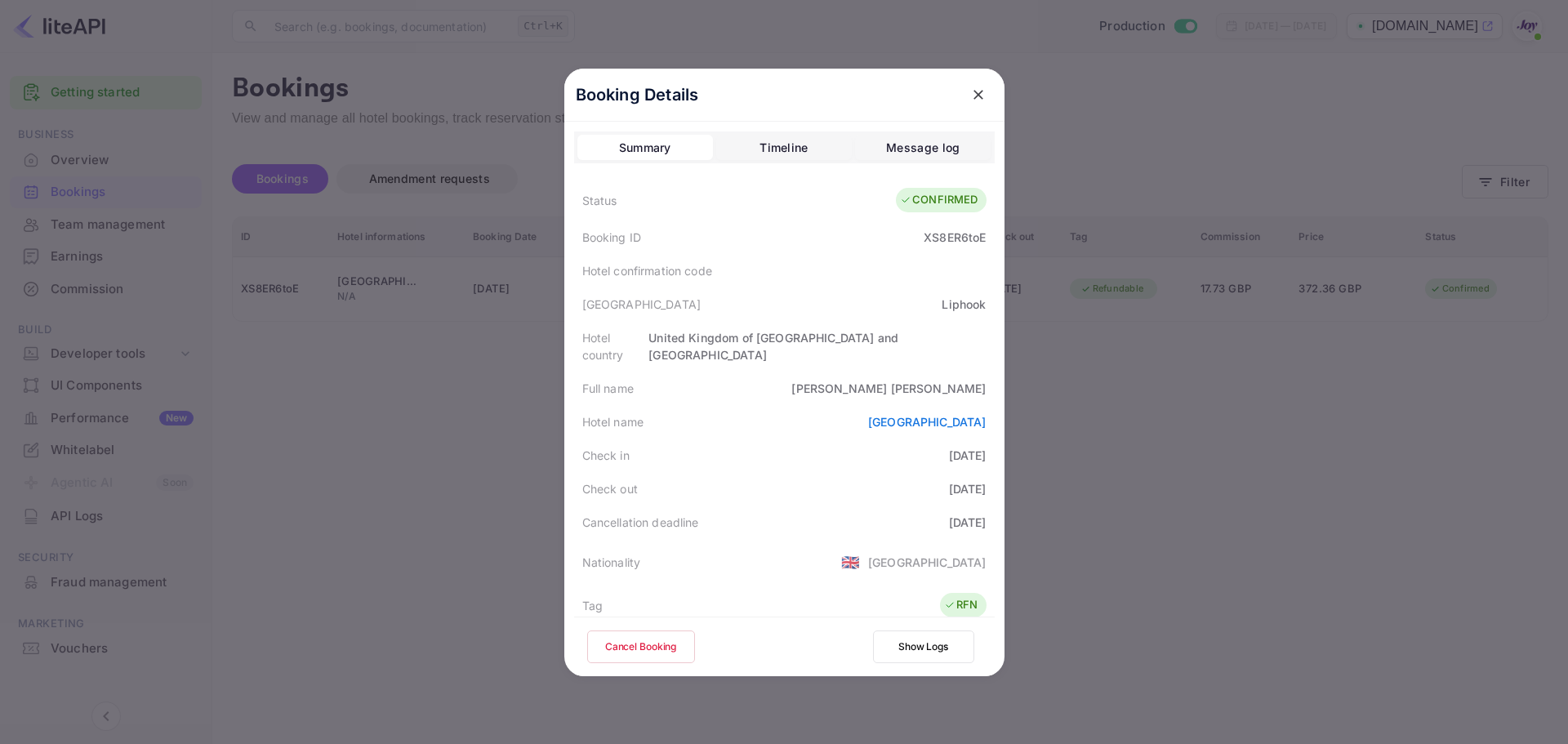
click at [356, 417] on div at bounding box center [784, 372] width 1568 height 744
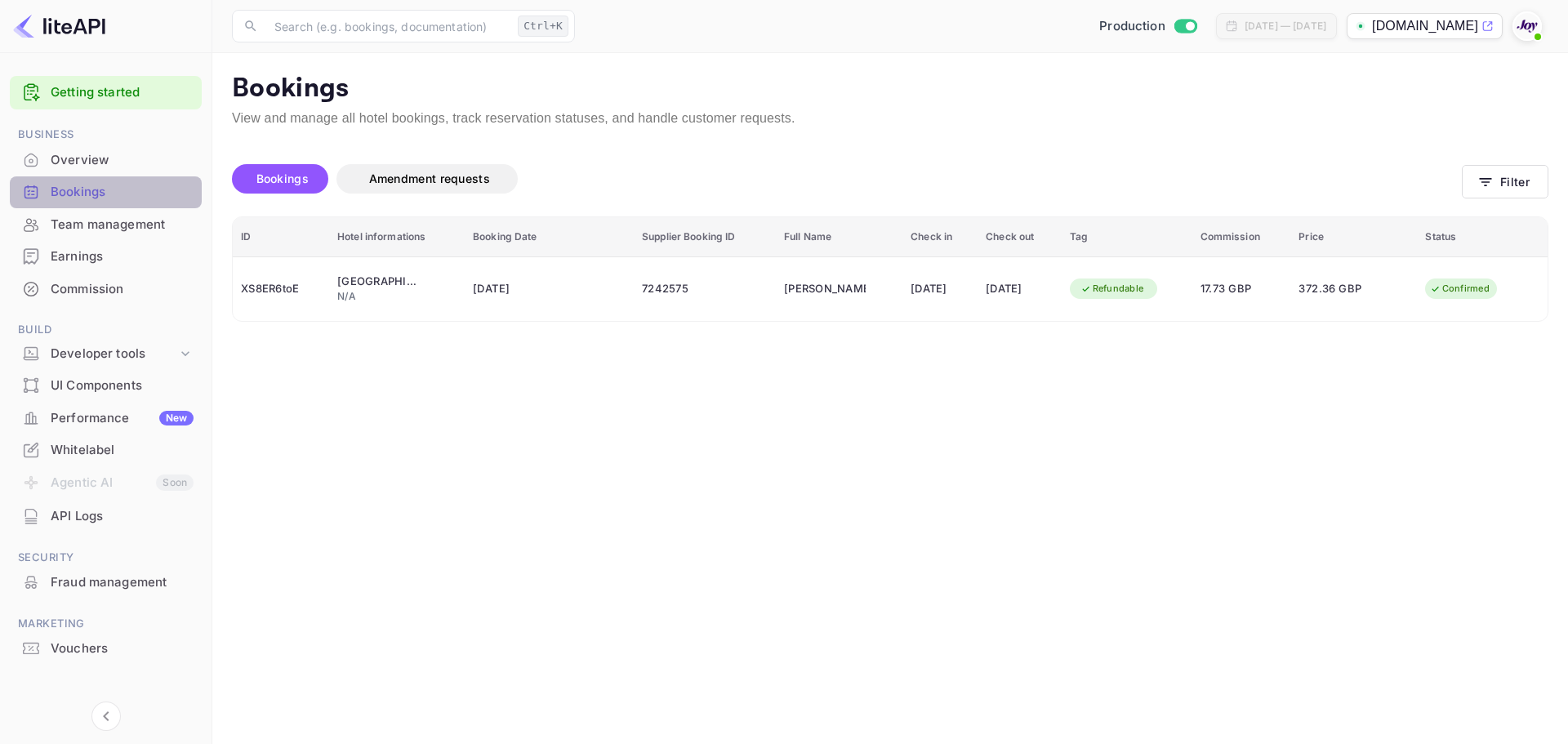
click at [72, 189] on div "Bookings" at bounding box center [122, 192] width 143 height 19
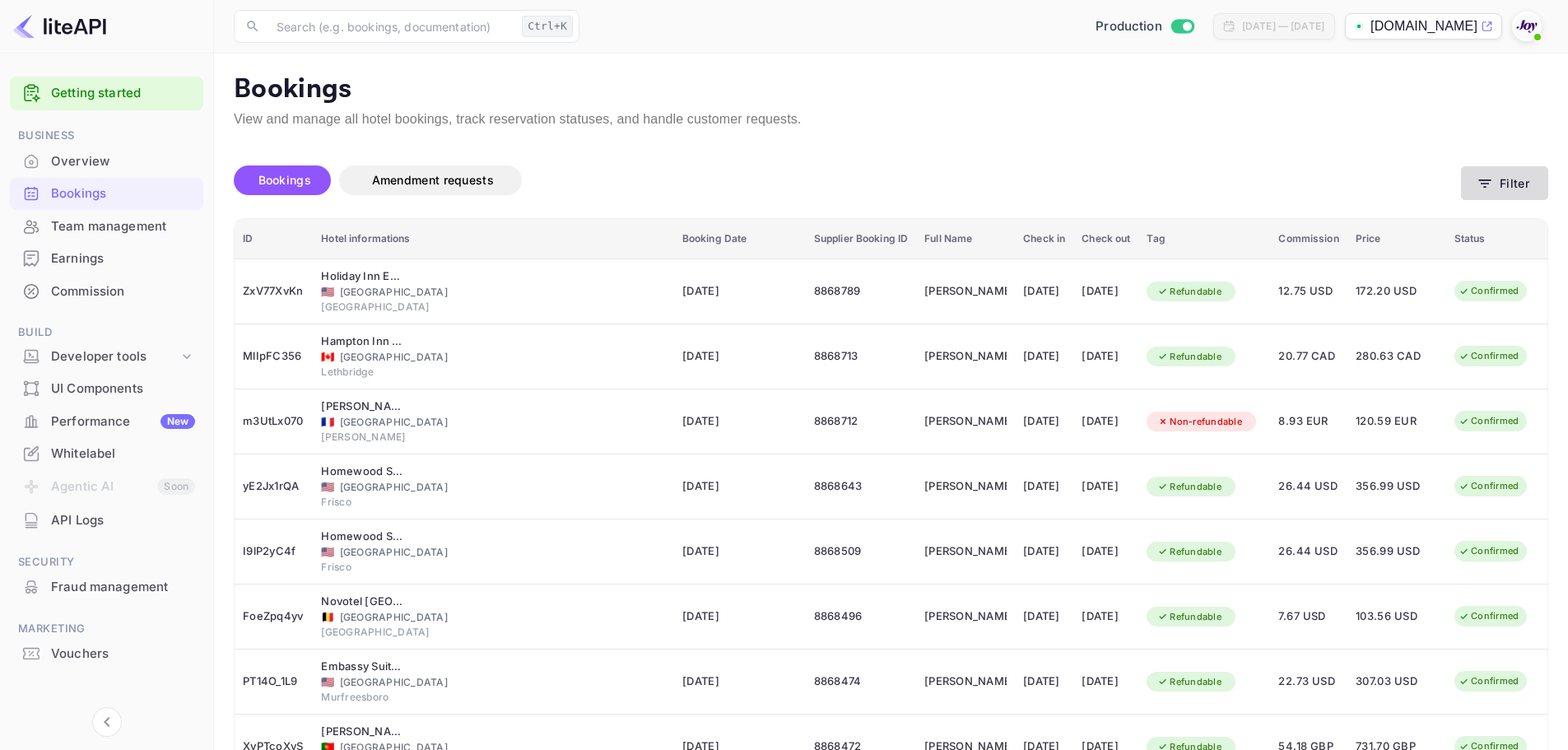
click at [1503, 182] on button "Filter" at bounding box center [1504, 183] width 87 height 34
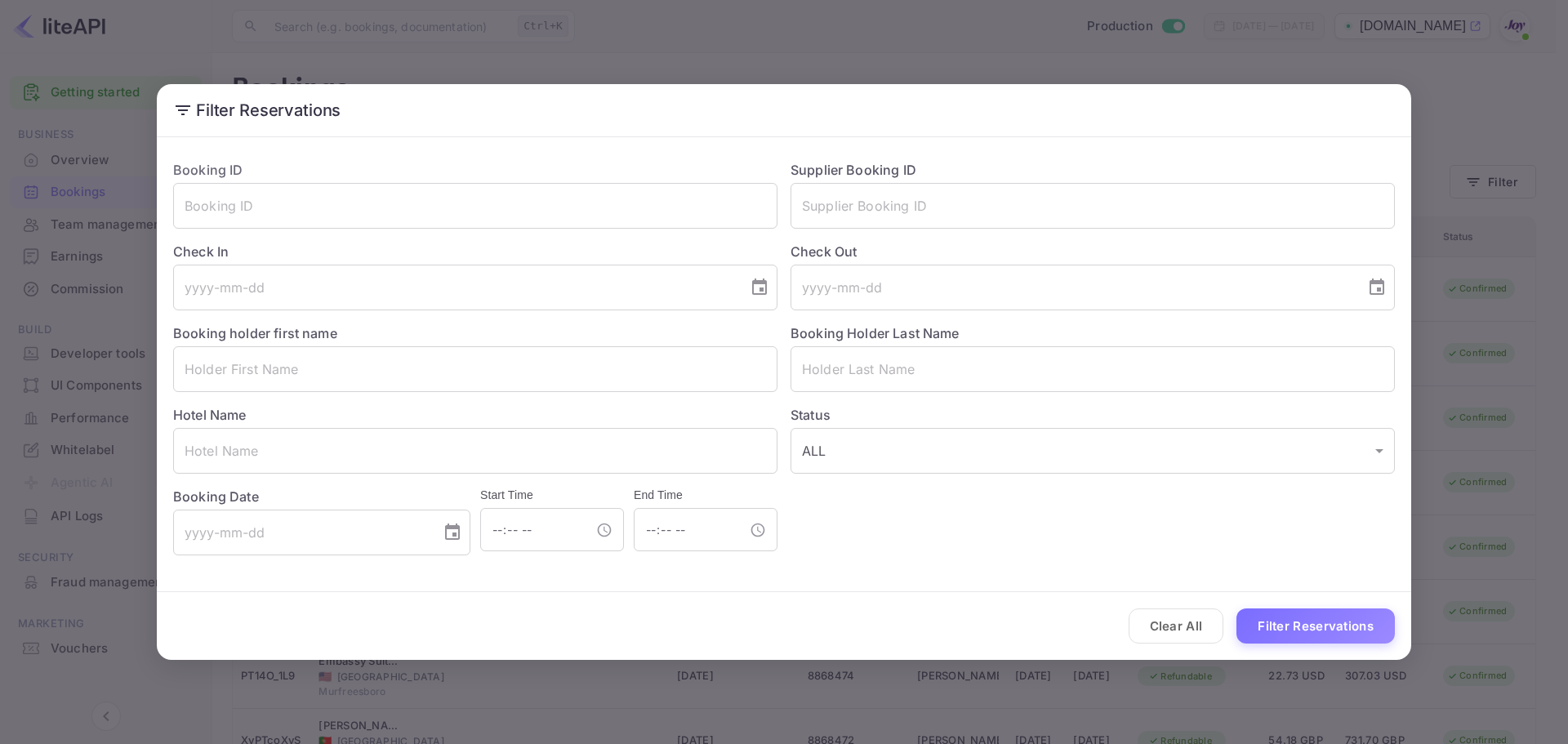
click at [1480, 512] on div "Filter Reservations Booking ID ​ Supplier Booking ID ​ Check In ​ Check Out ​ B…" at bounding box center [784, 372] width 1568 height 744
